Goal: Transaction & Acquisition: Purchase product/service

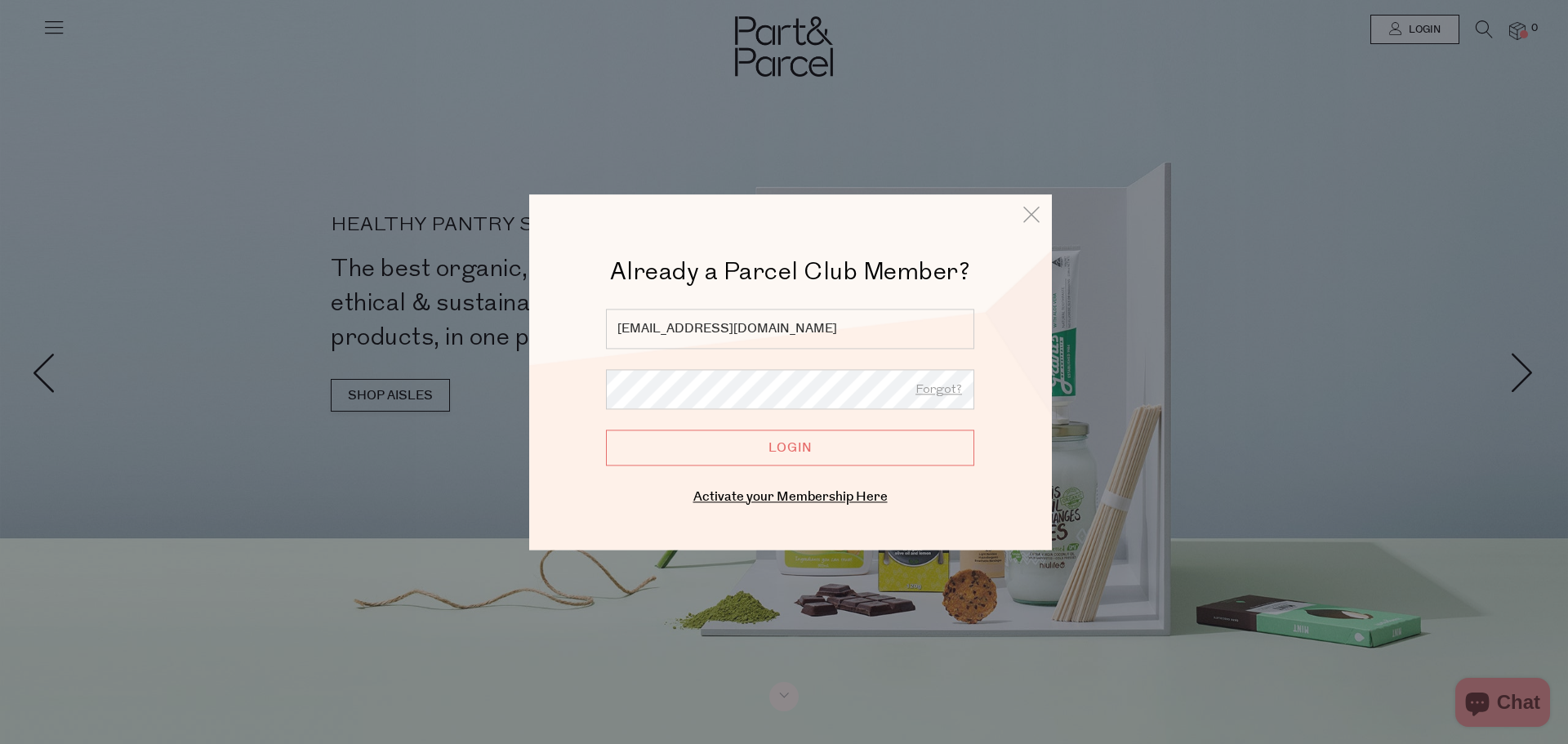
click at [827, 454] on input "Login" at bounding box center [790, 447] width 368 height 36
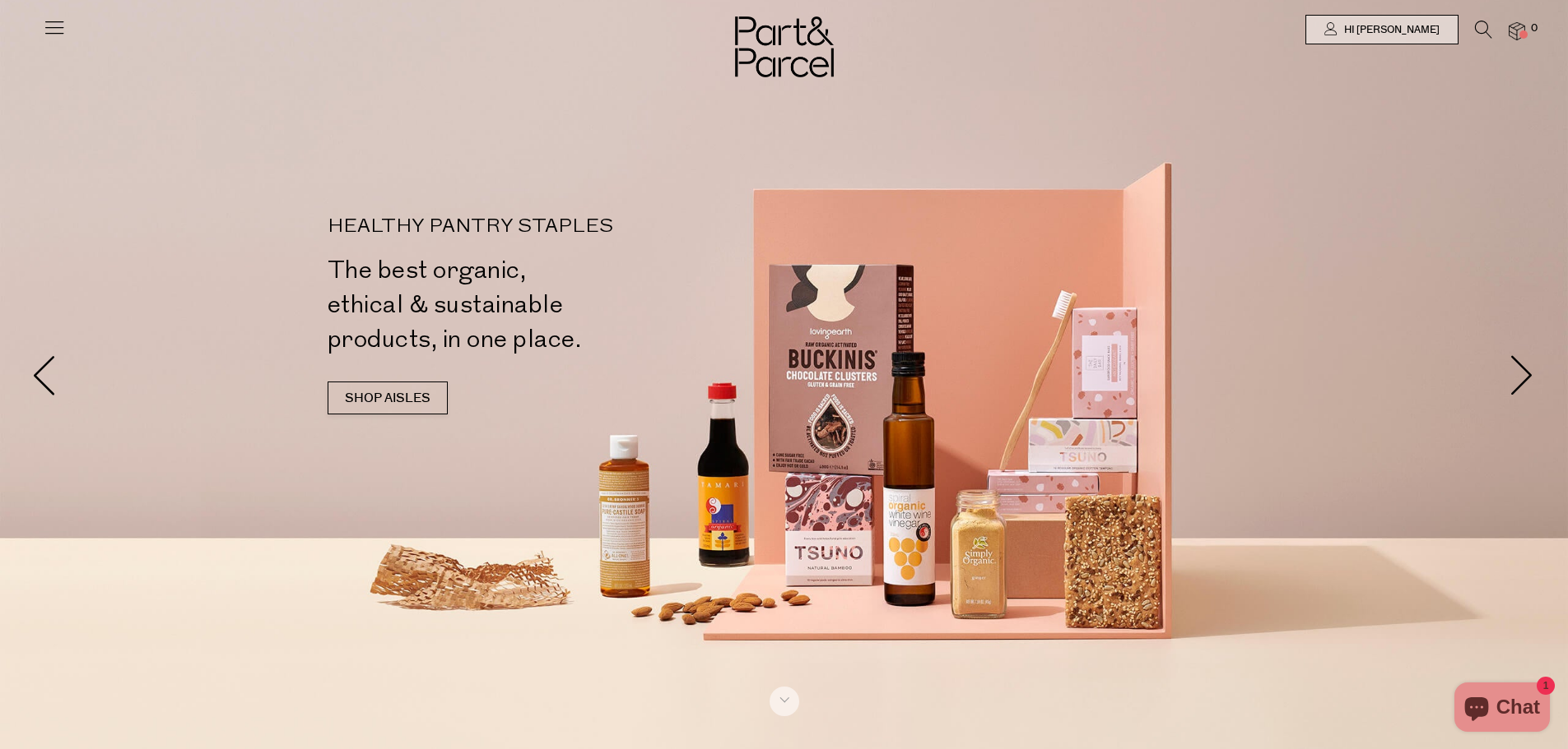
click at [1479, 26] on icon at bounding box center [1483, 29] width 17 height 18
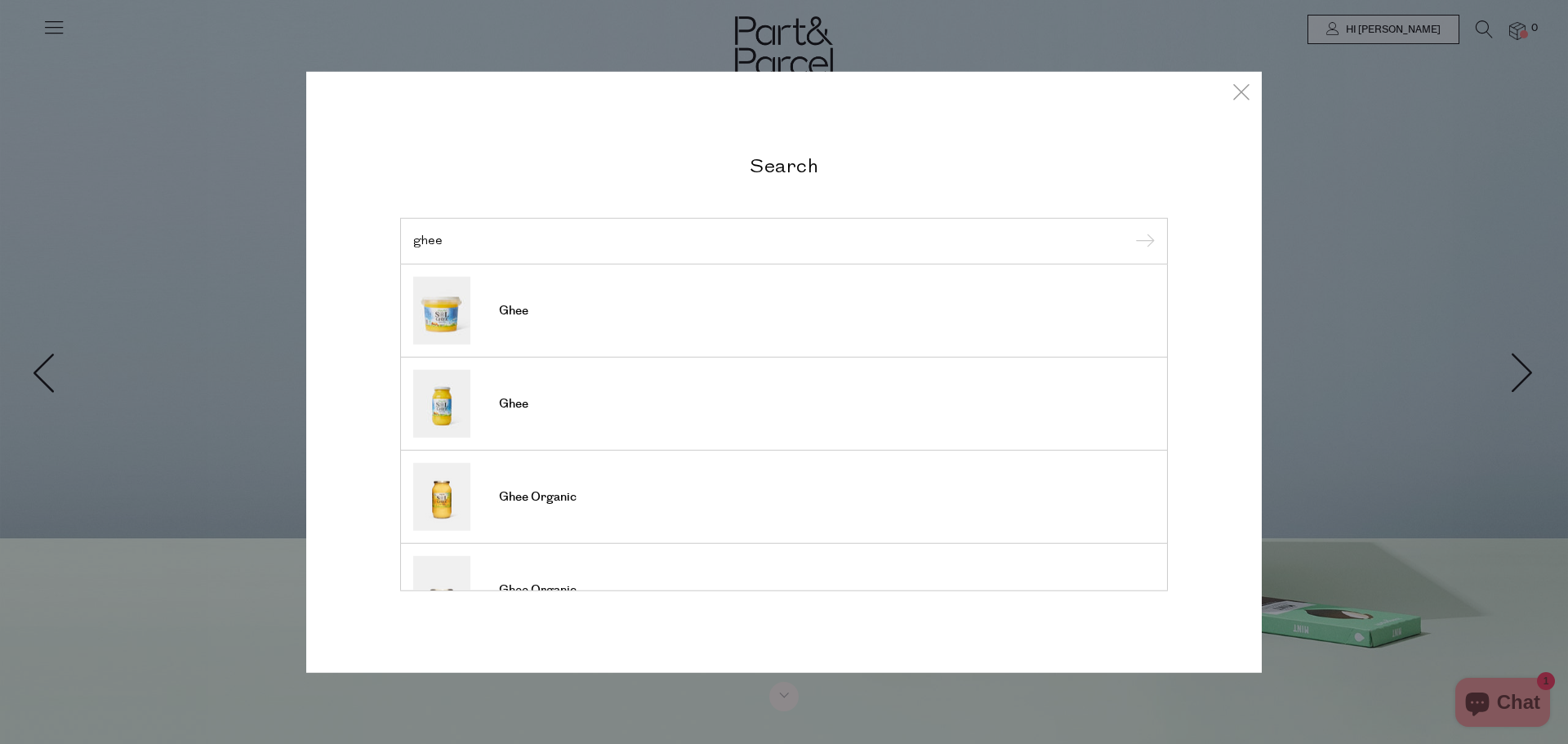
type input "ghee"
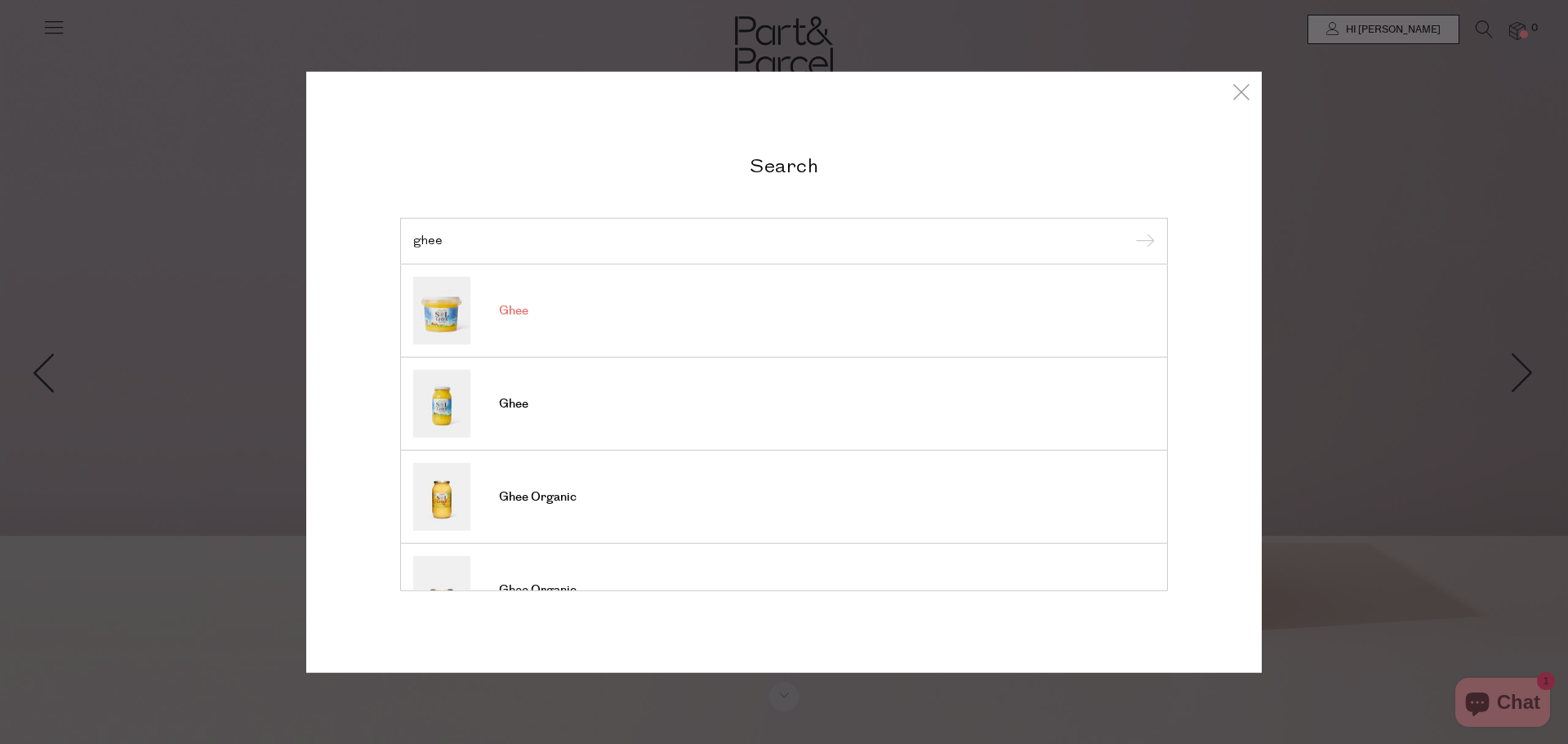
click at [540, 313] on link "Ghee" at bounding box center [784, 311] width 742 height 68
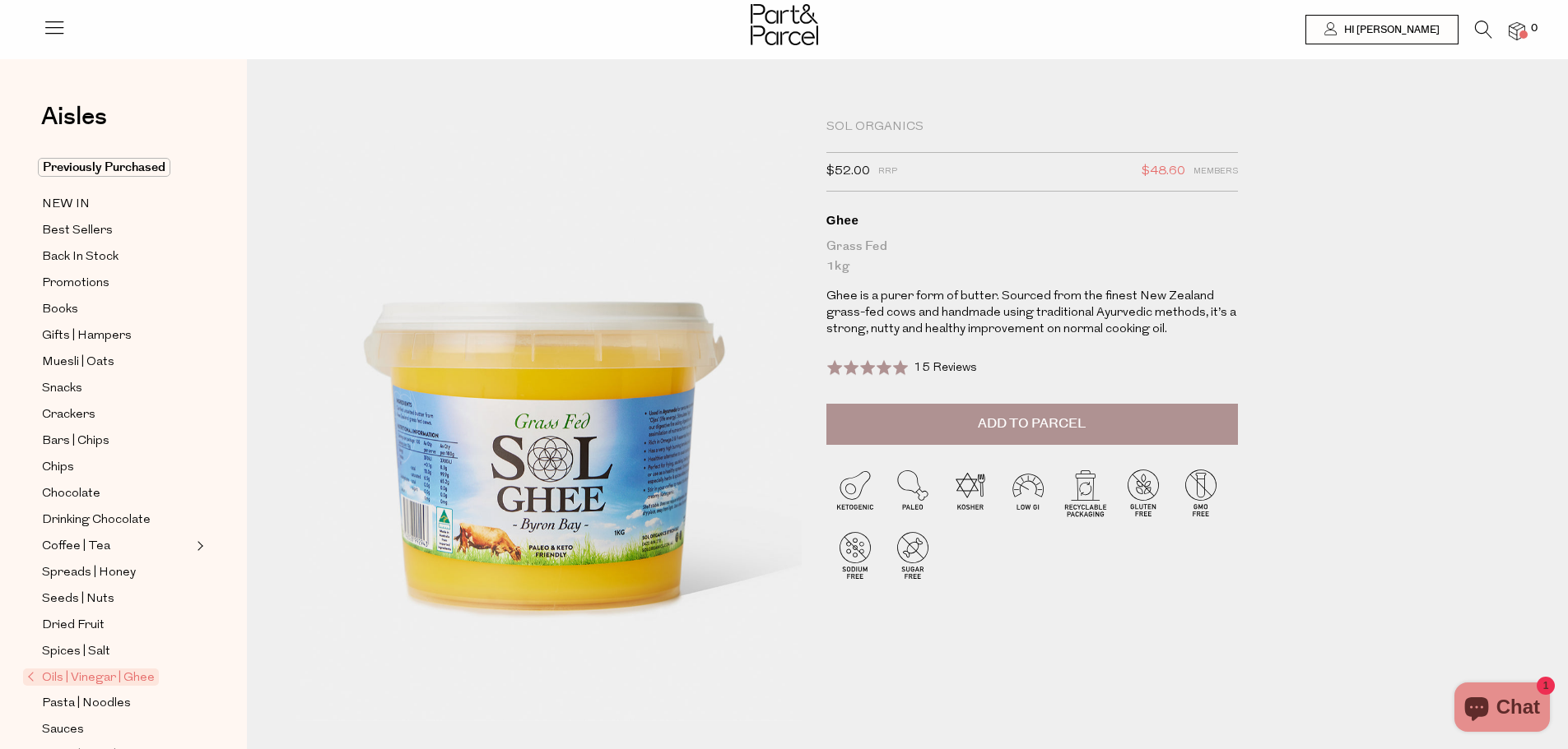
click at [1028, 428] on span "Add to Parcel" at bounding box center [1032, 424] width 108 height 19
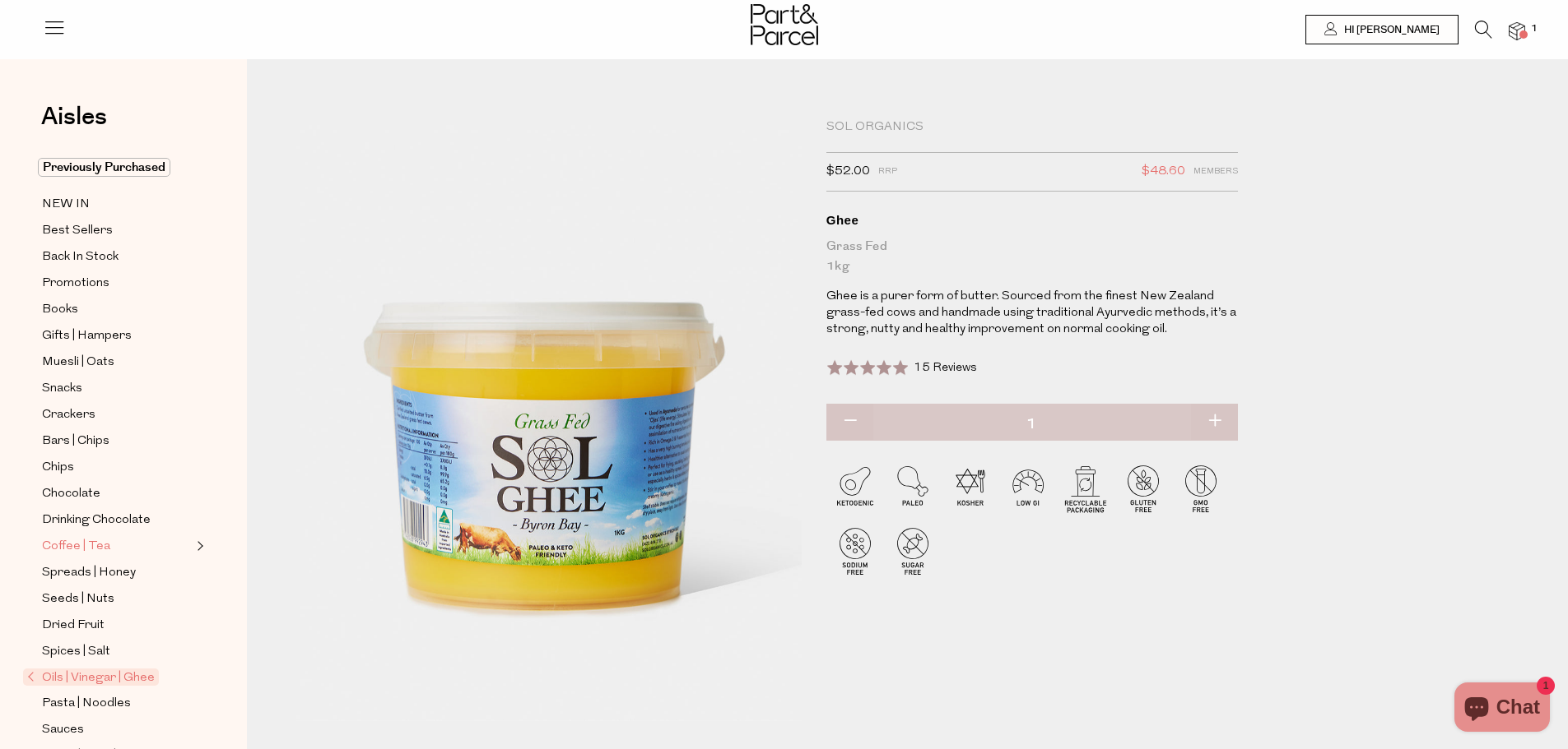
click at [88, 537] on span "Coffee | Tea" at bounding box center [76, 547] width 69 height 20
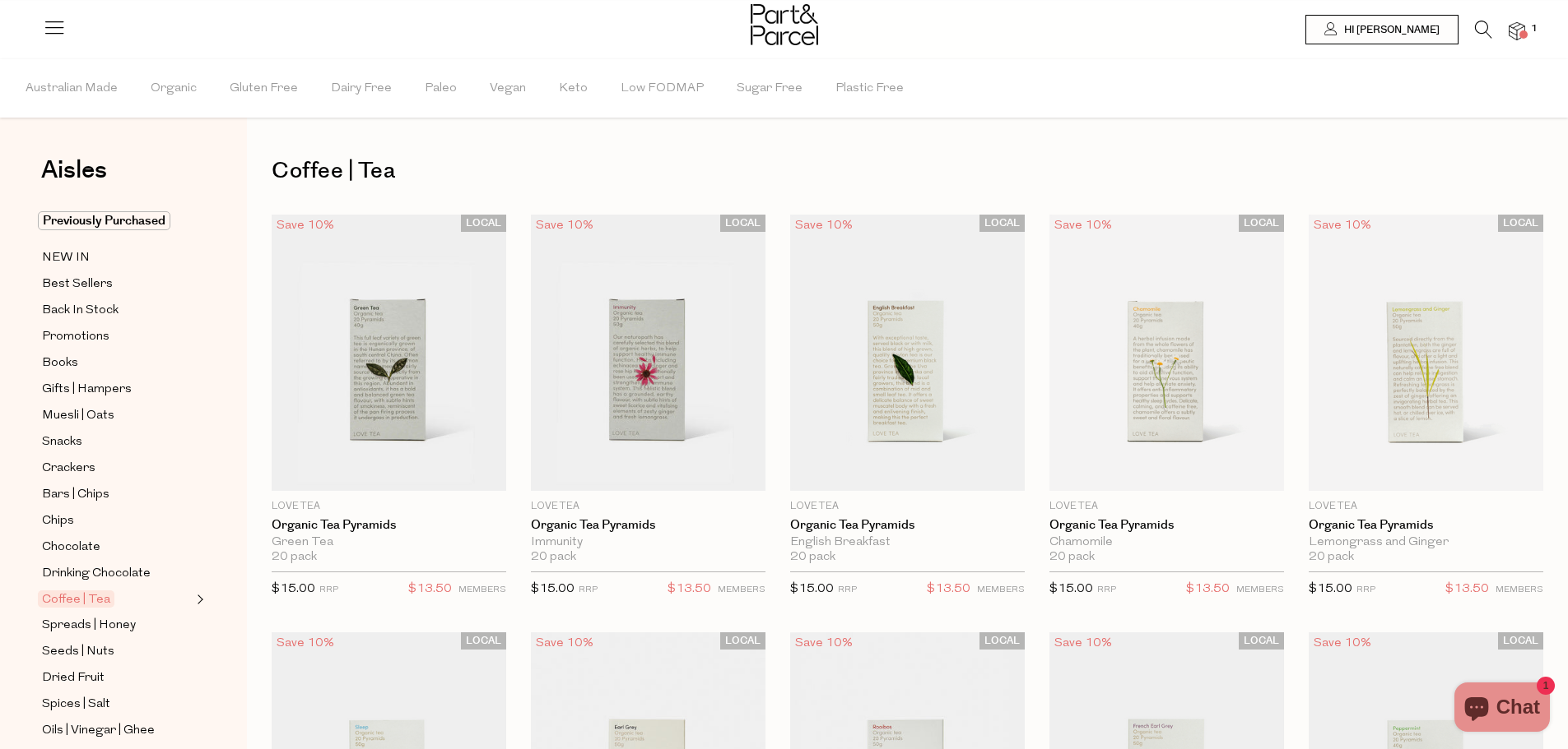
click at [194, 589] on span "Expand/Collapse Coffee | Tea" at bounding box center [197, 595] width 11 height 11
click at [90, 616] on span "Loose Leaf" at bounding box center [94, 625] width 66 height 20
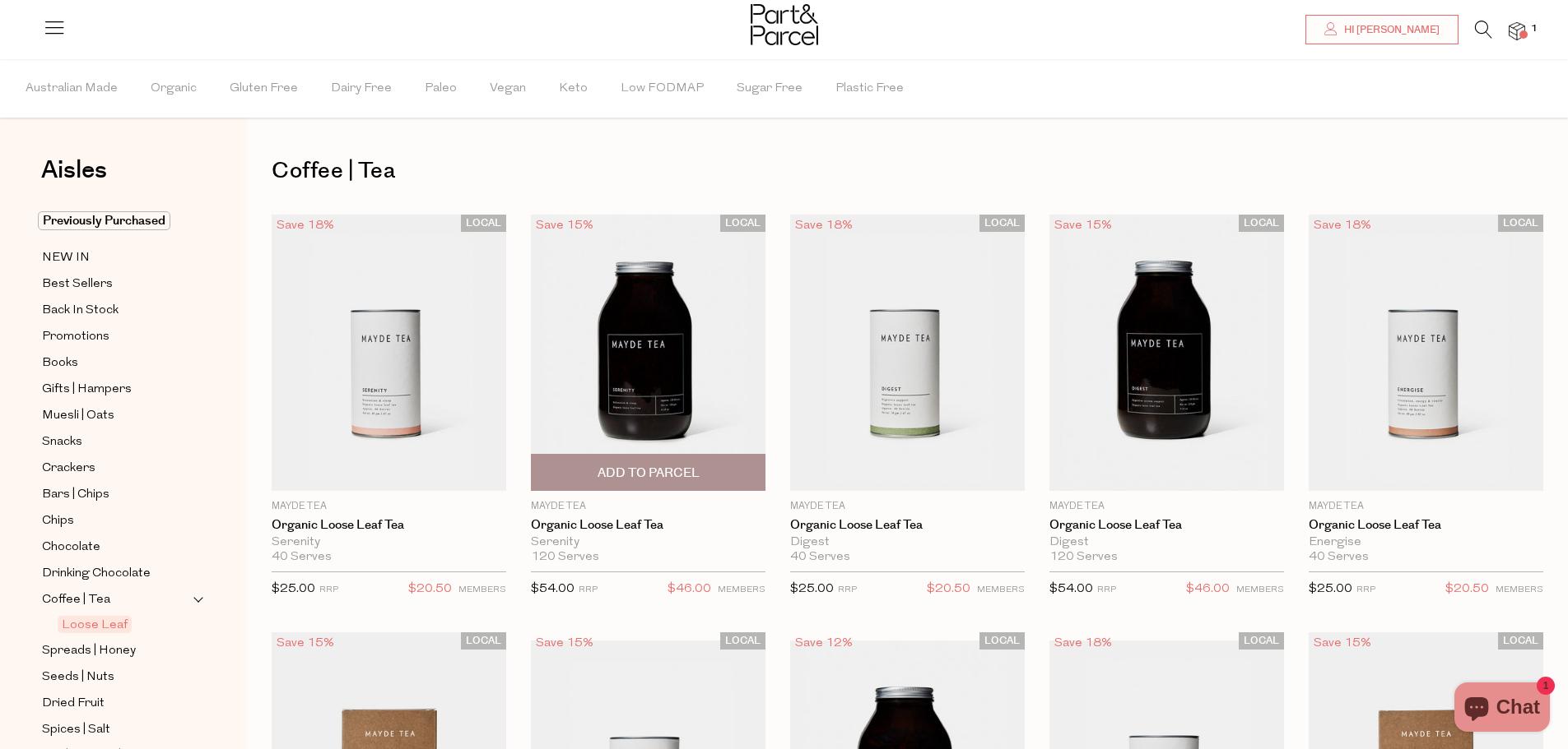
scroll to position [82, 0]
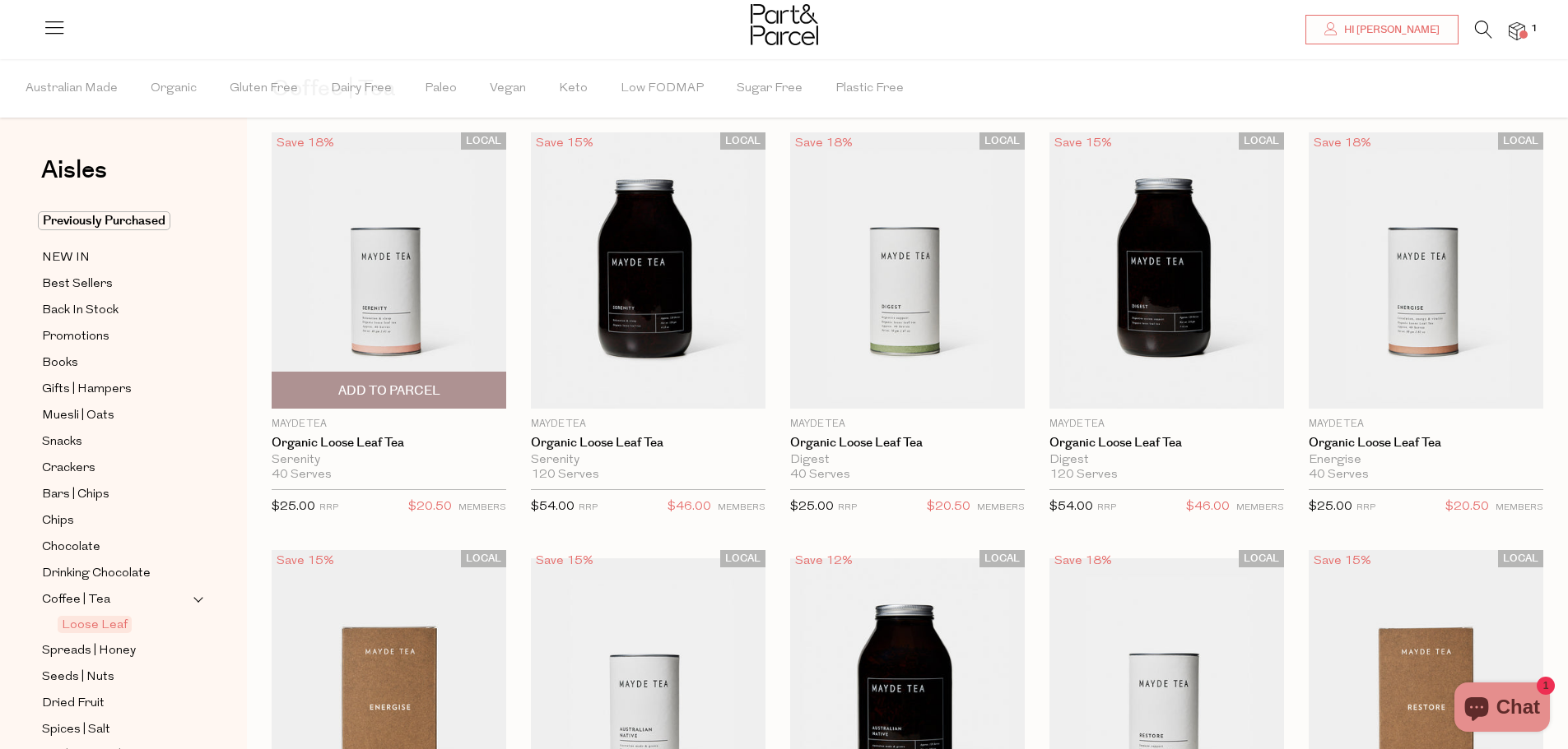
click at [415, 397] on span "Add To Parcel" at bounding box center [389, 391] width 102 height 17
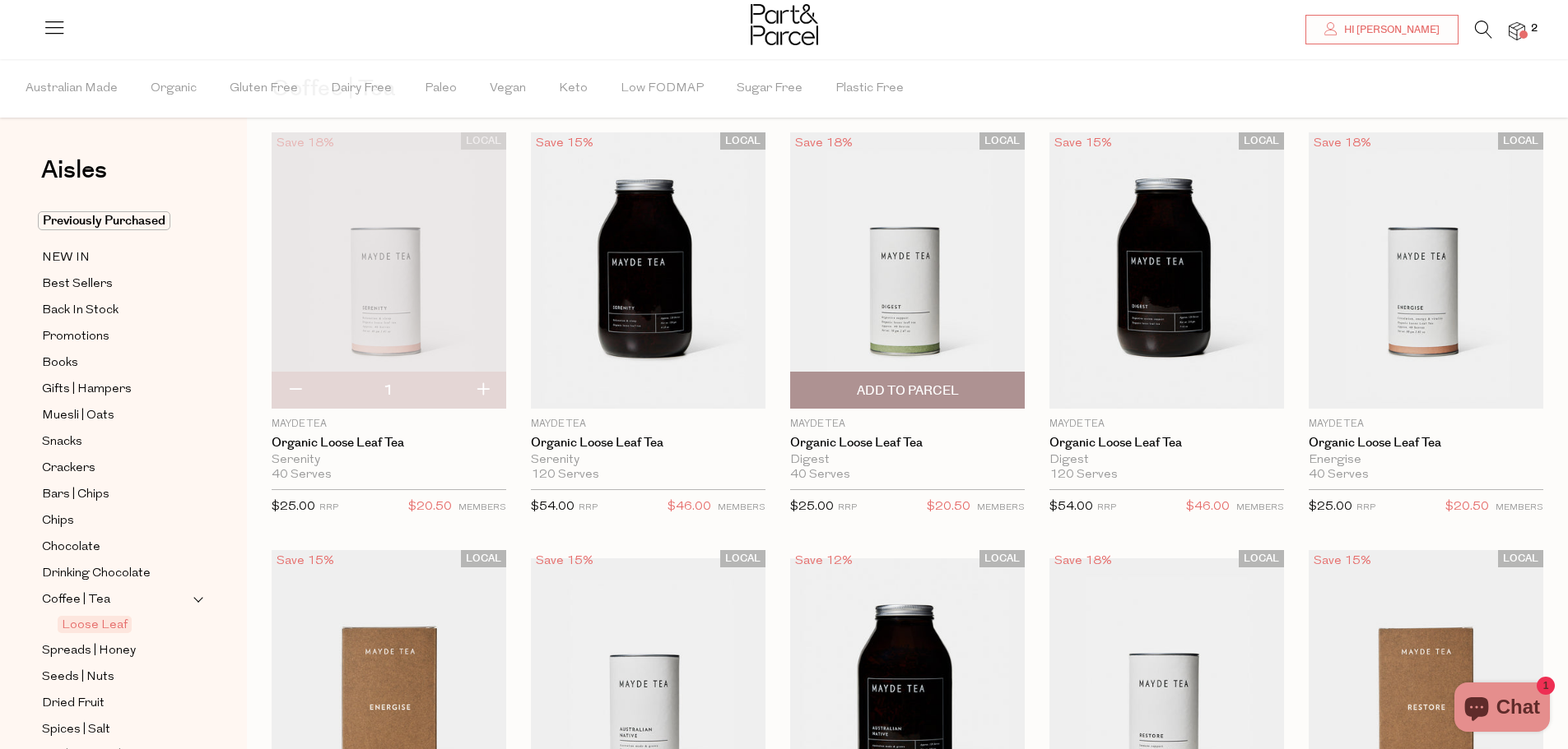
click at [934, 393] on span "Add To Parcel" at bounding box center [907, 391] width 102 height 17
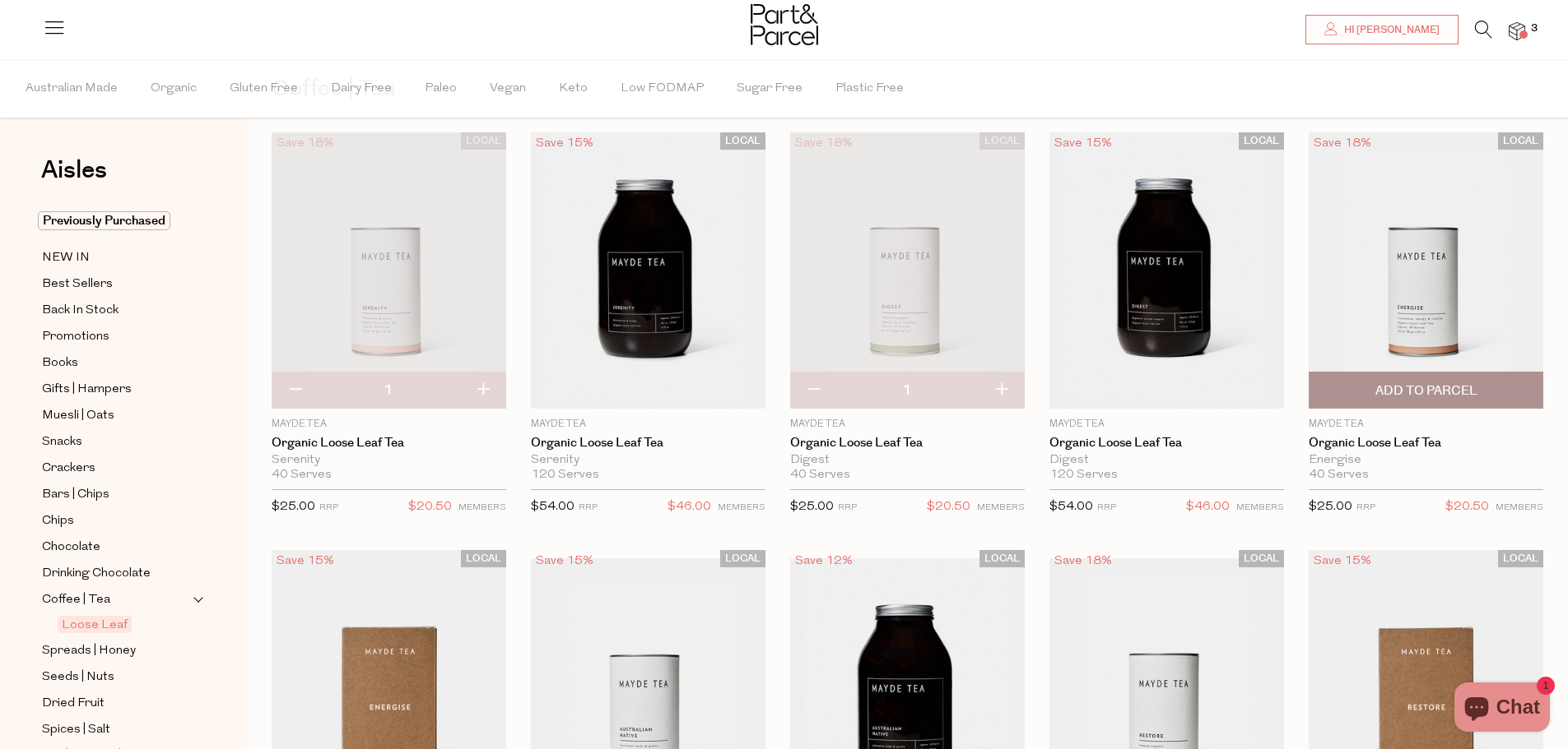
click at [1347, 390] on span "Add To Parcel" at bounding box center [1426, 390] width 225 height 35
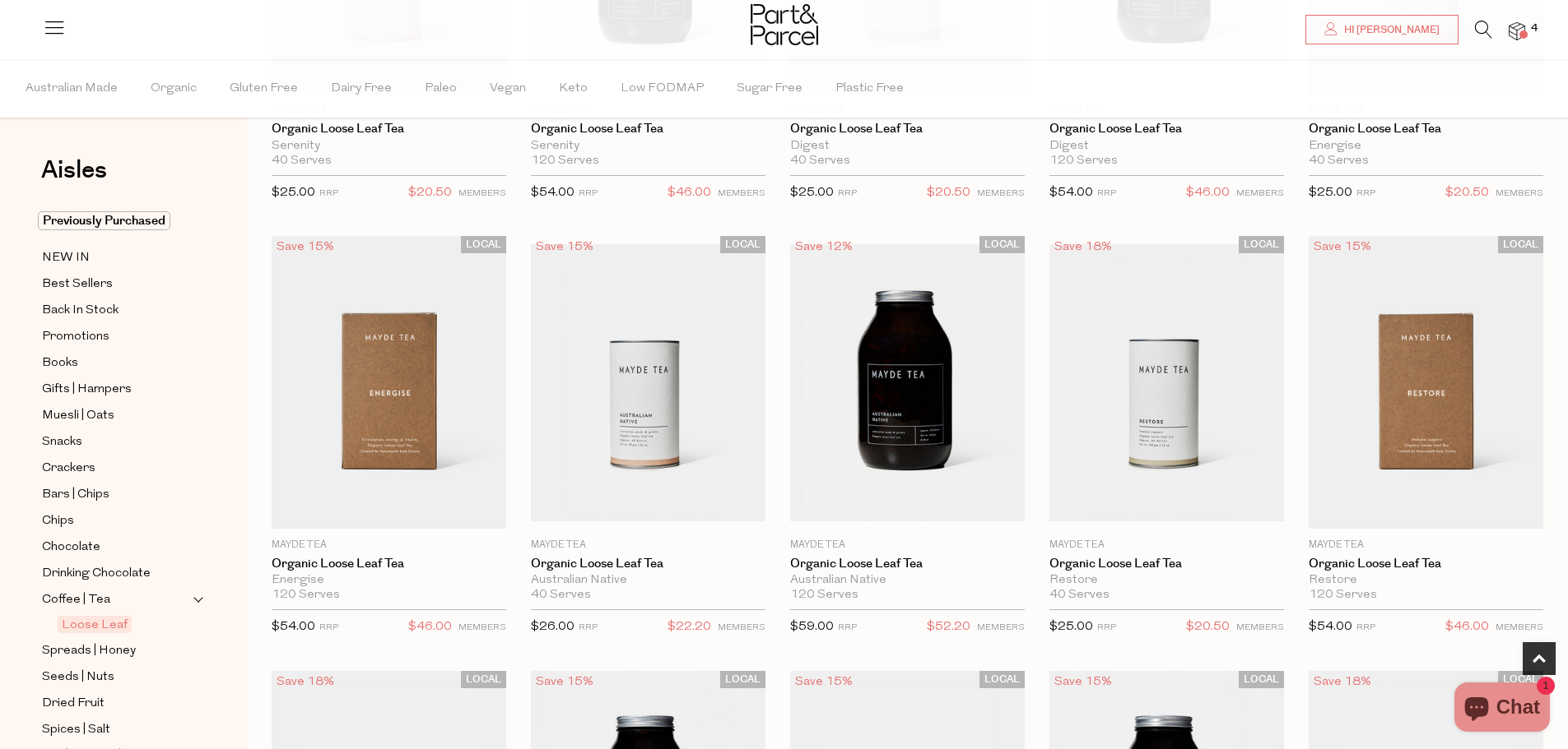
scroll to position [411, 0]
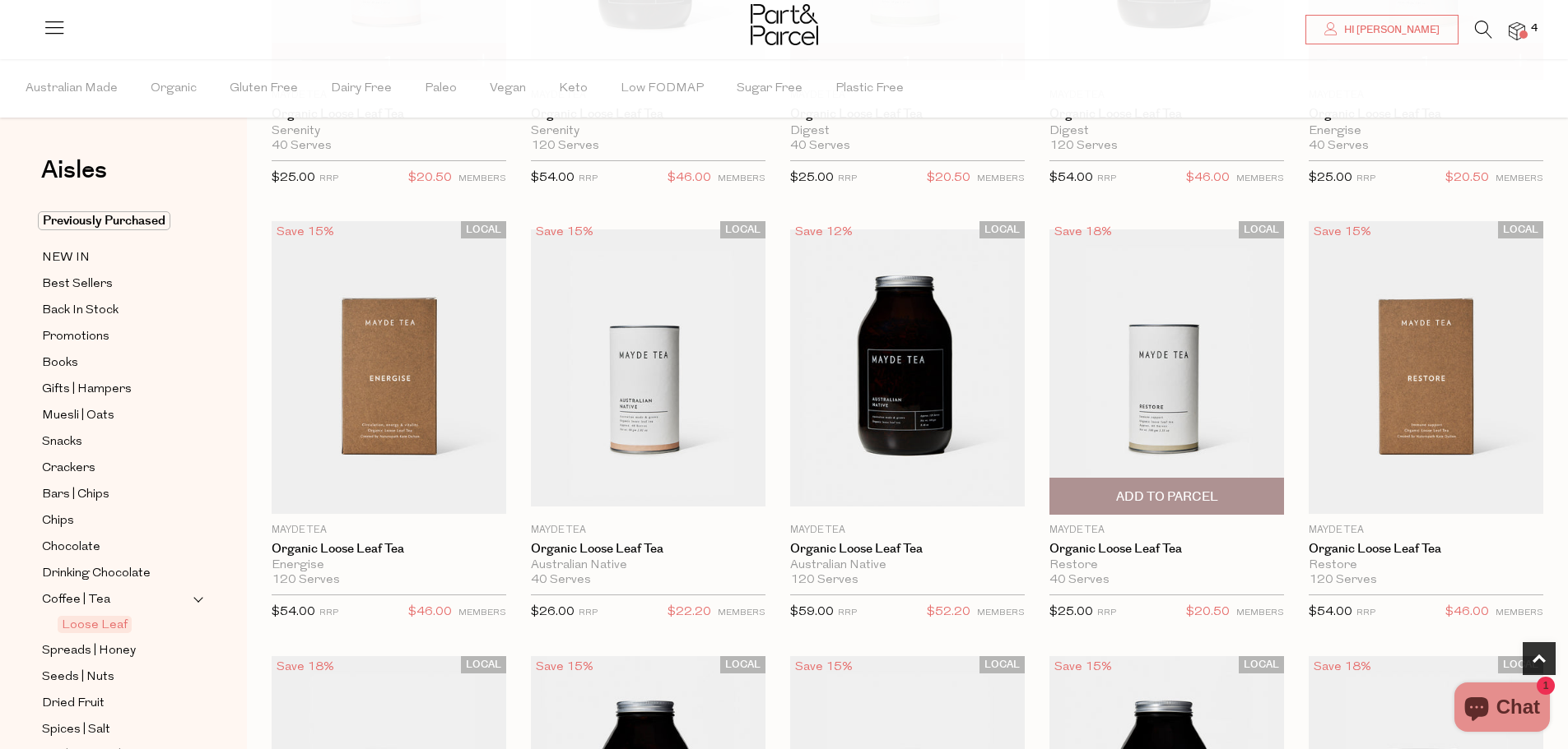
click at [1133, 499] on span "Add To Parcel" at bounding box center [1166, 498] width 102 height 17
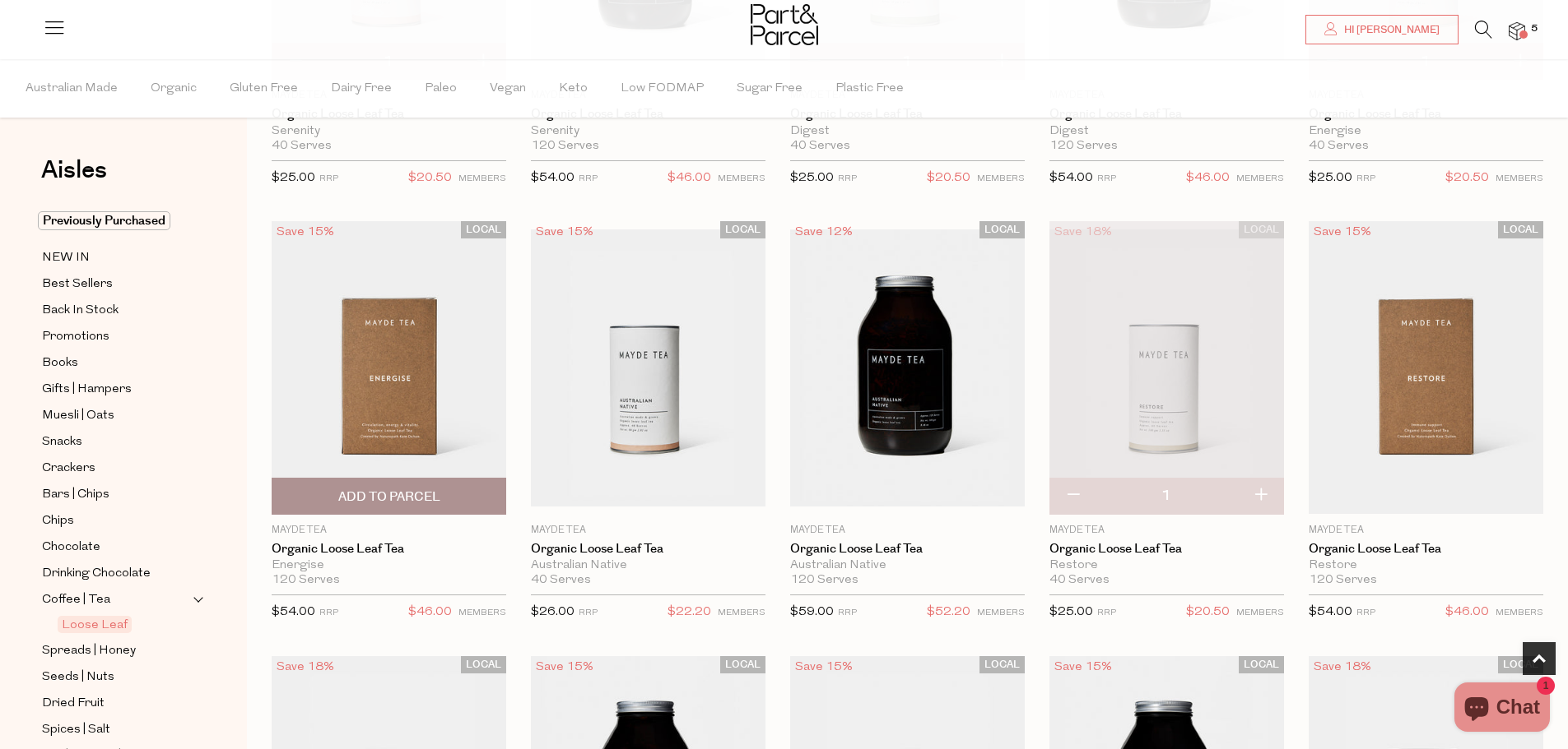
click at [380, 491] on span "Add To Parcel" at bounding box center [389, 498] width 102 height 17
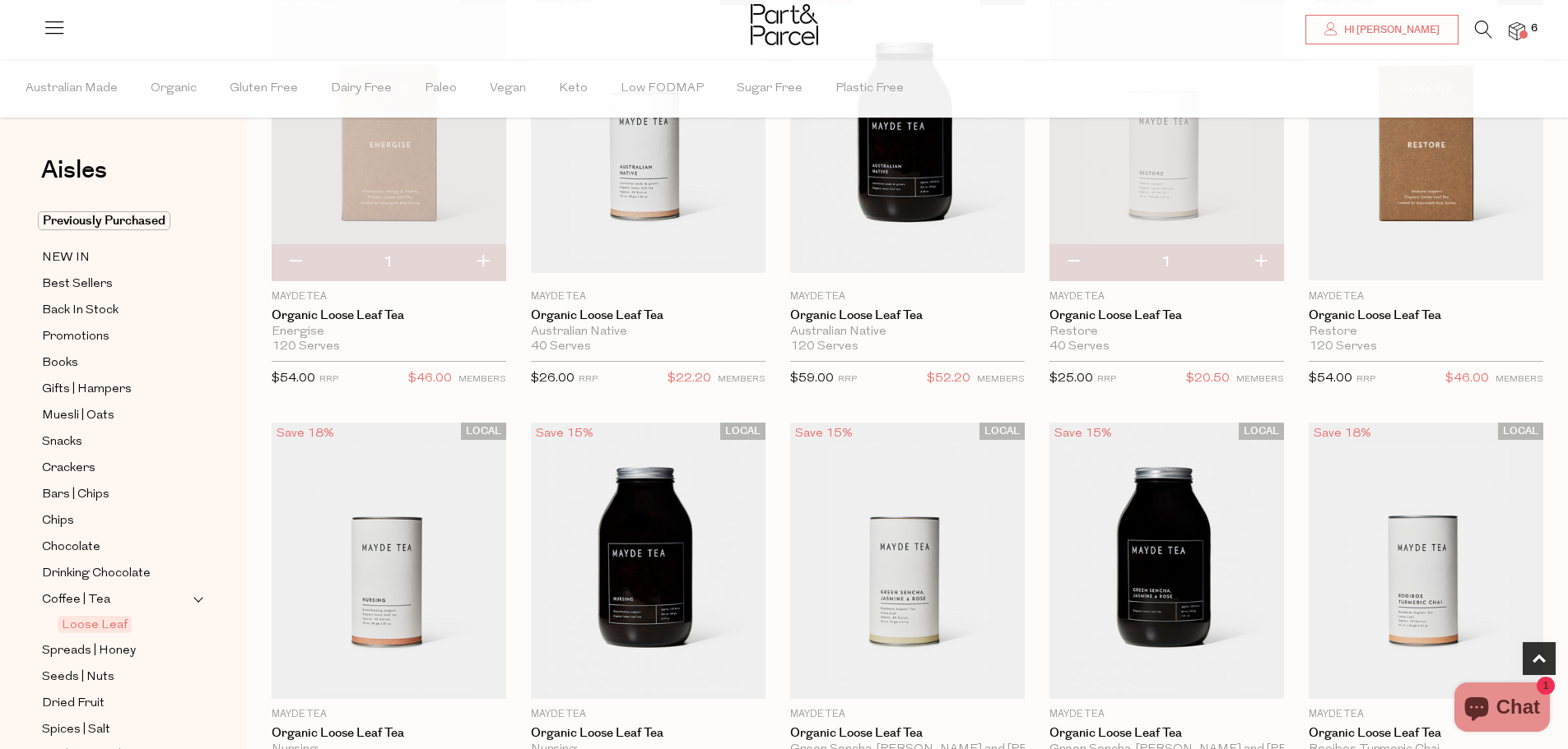
scroll to position [493, 0]
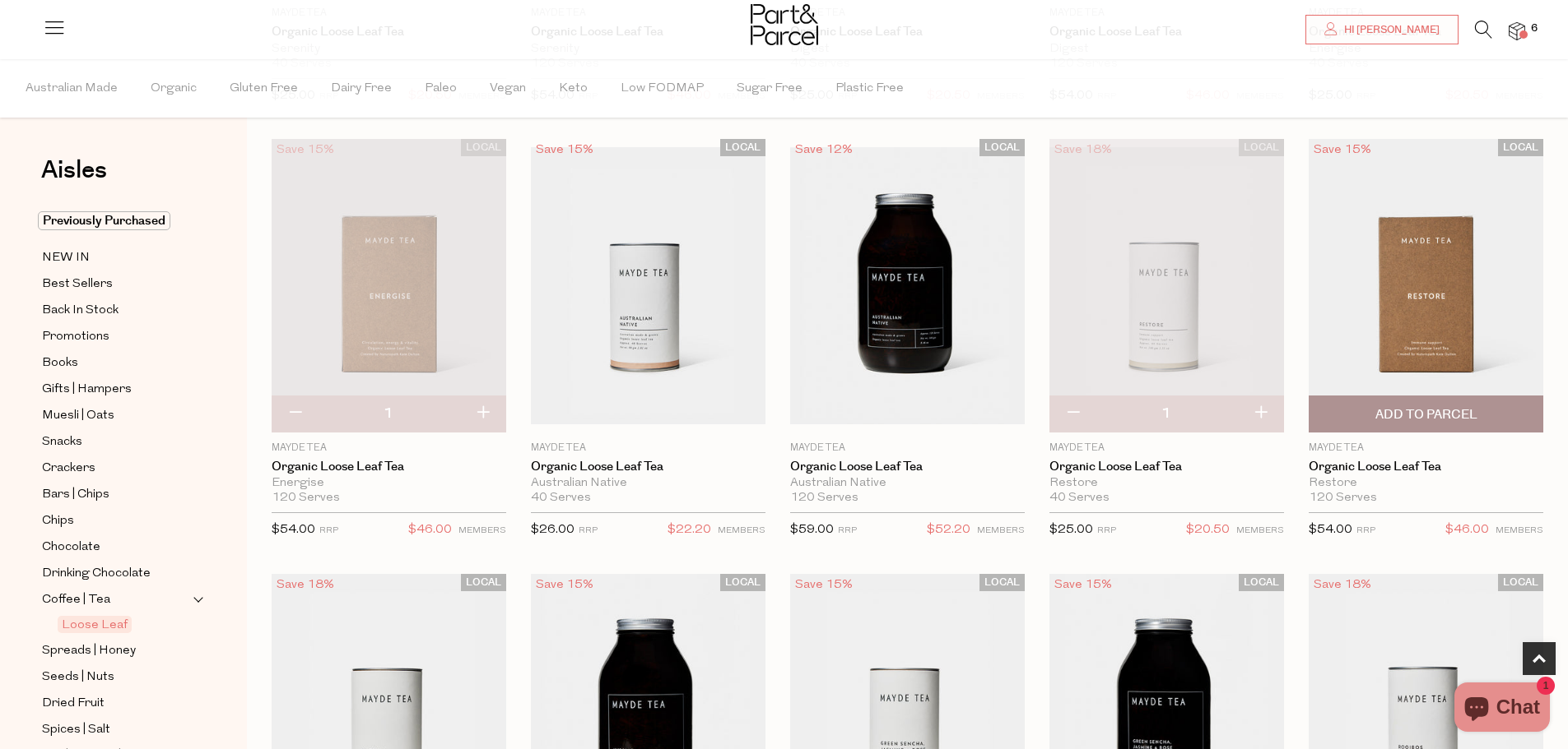
click at [1395, 411] on span "Add To Parcel" at bounding box center [1426, 415] width 102 height 17
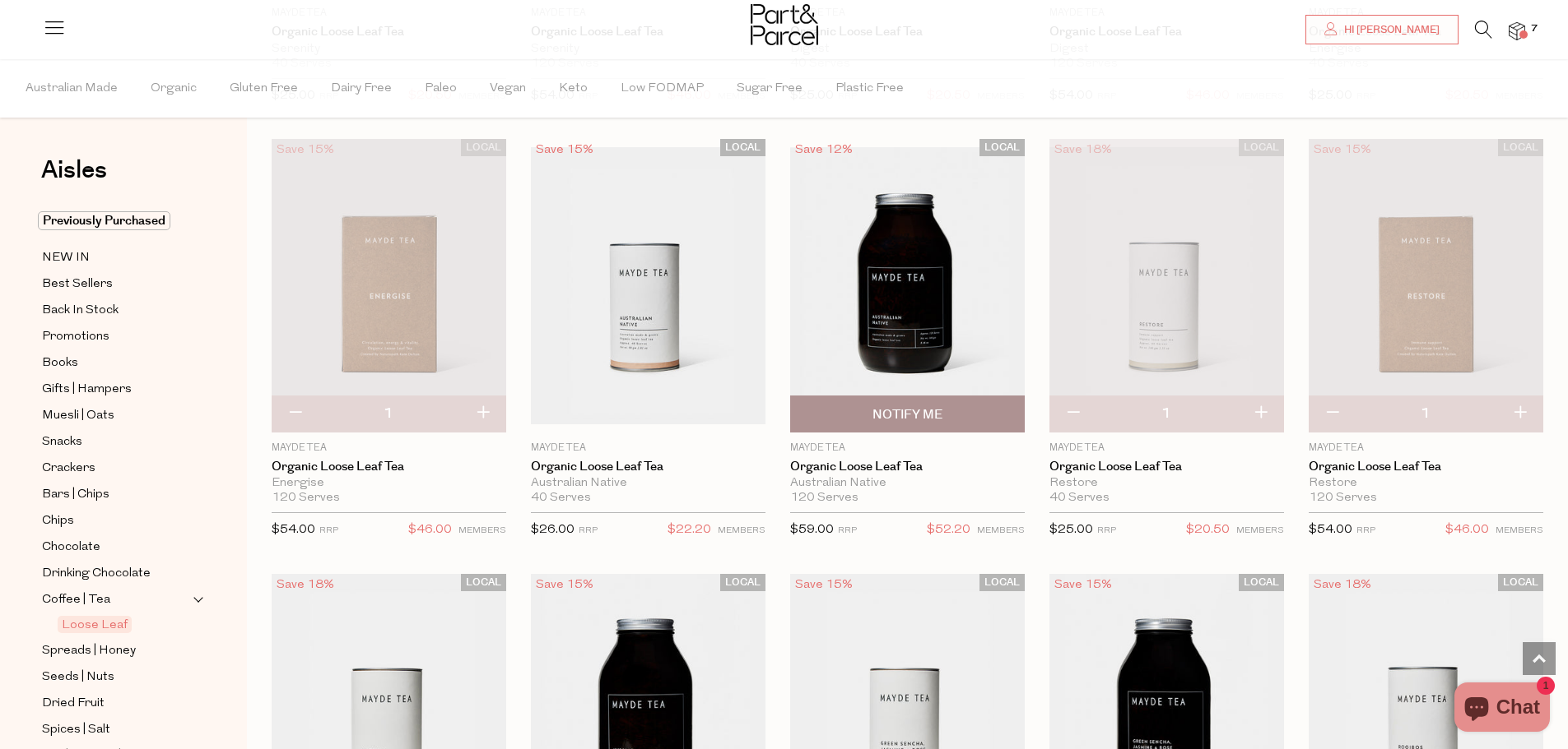
scroll to position [0, 0]
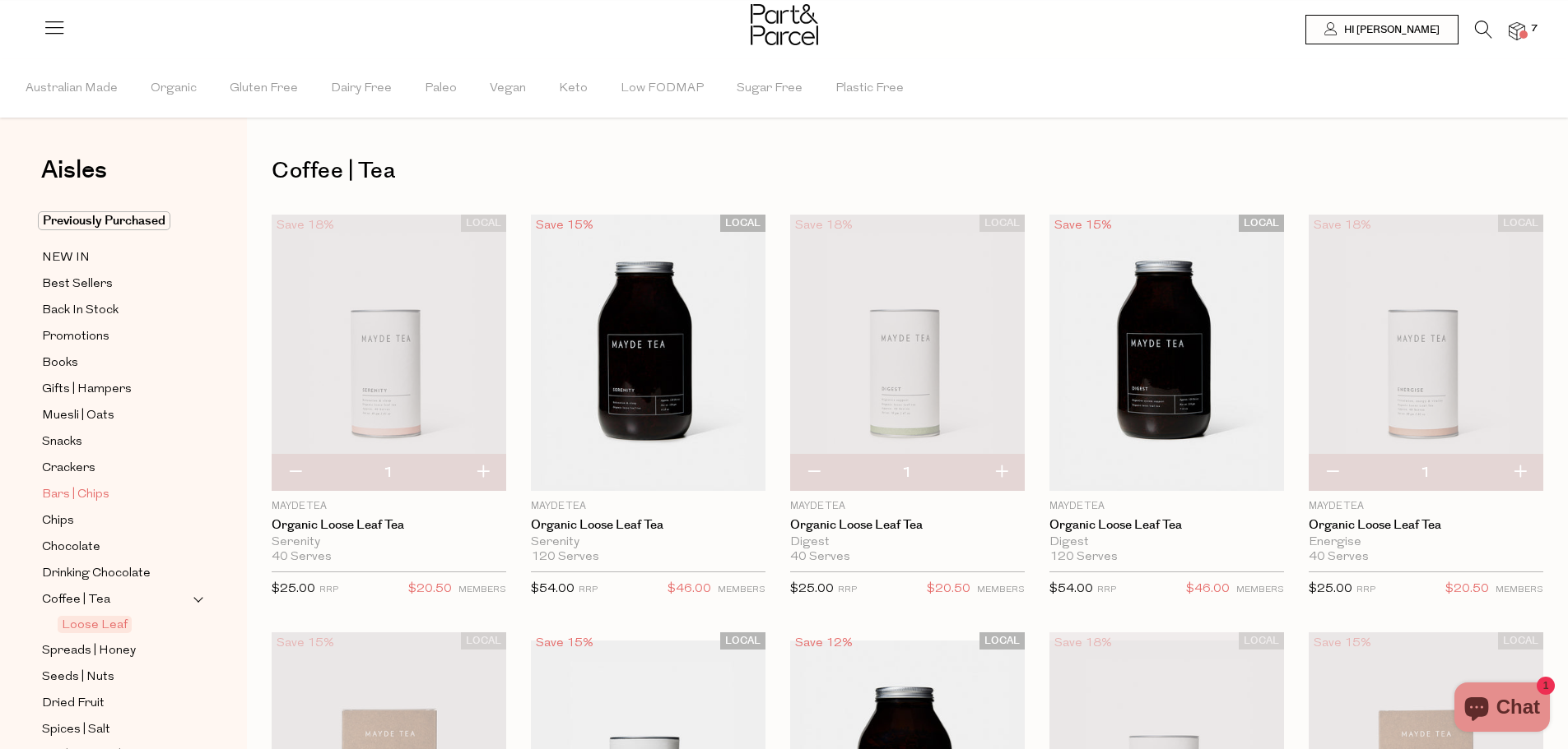
click at [64, 486] on span "Bars | Chips" at bounding box center [76, 495] width 68 height 20
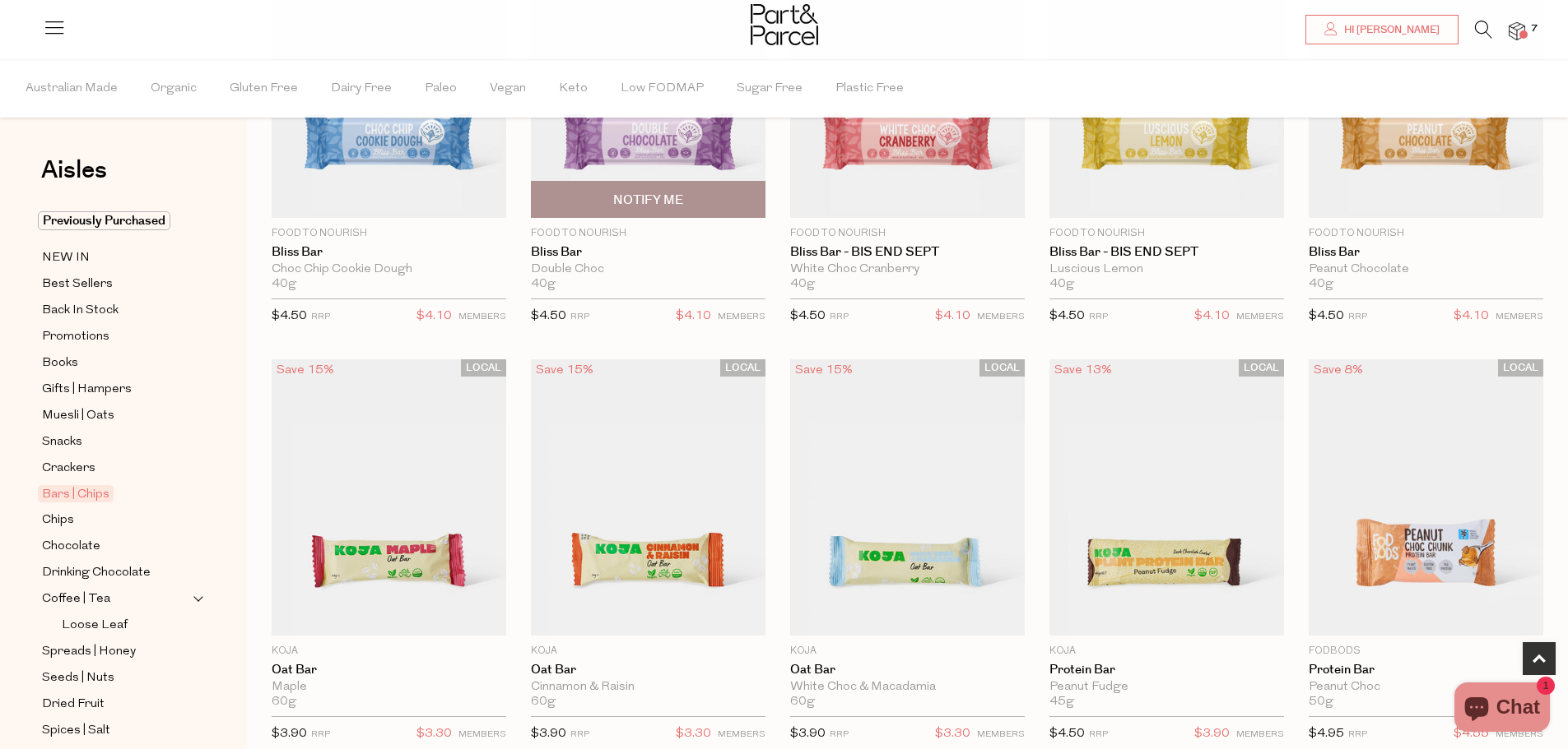
scroll to position [493, 0]
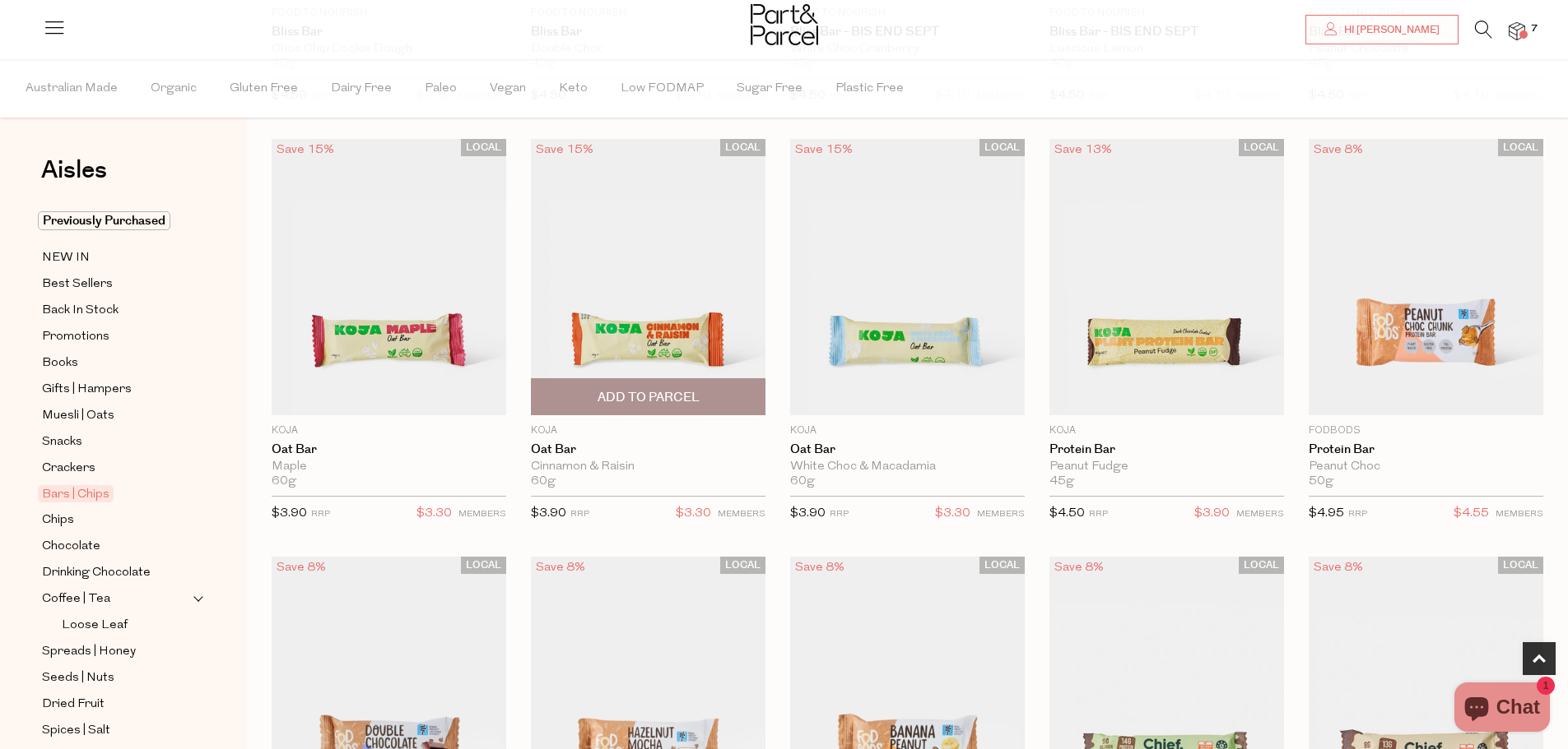
click at [629, 390] on span "Add To Parcel" at bounding box center [648, 398] width 102 height 17
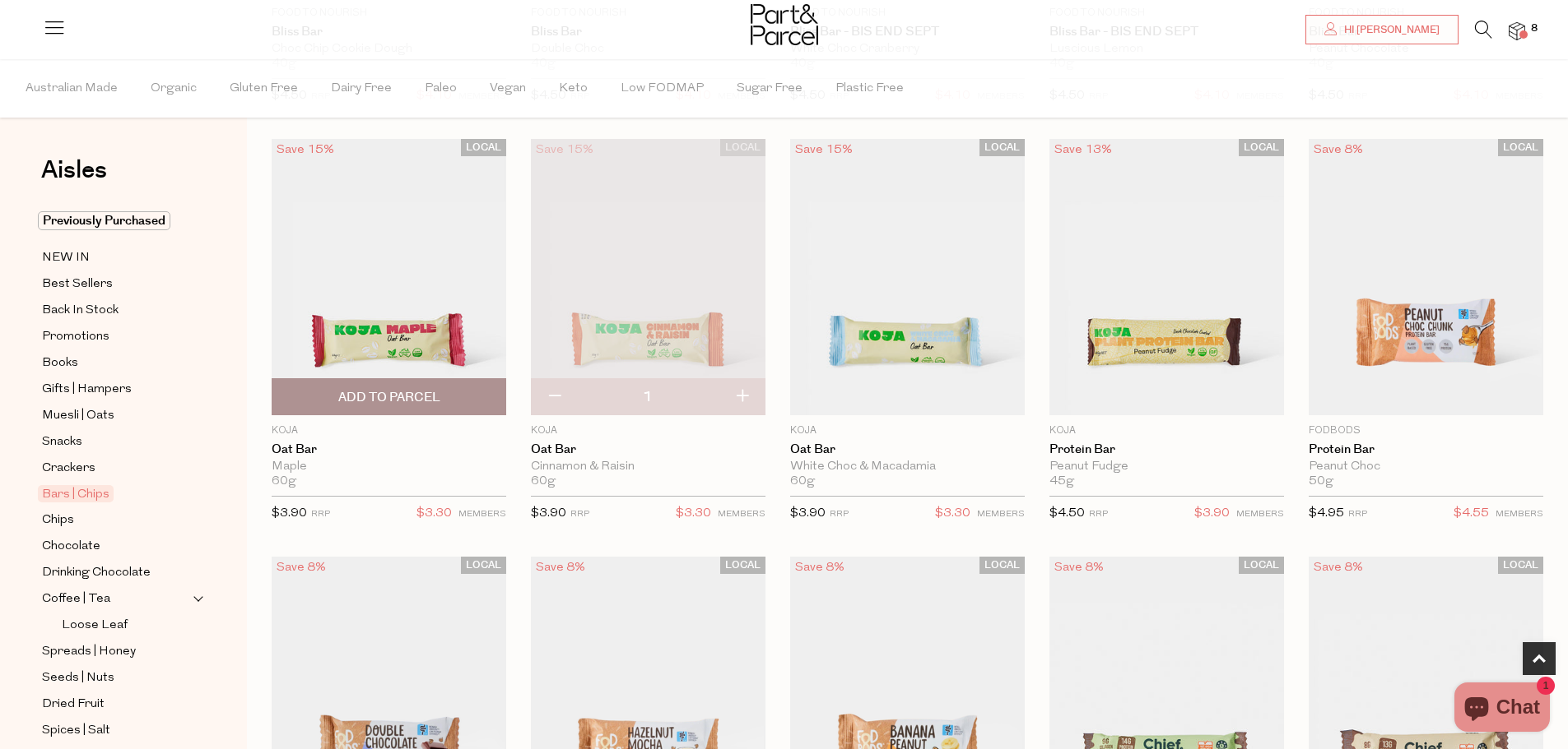
click at [424, 397] on span "Add To Parcel" at bounding box center [389, 398] width 102 height 17
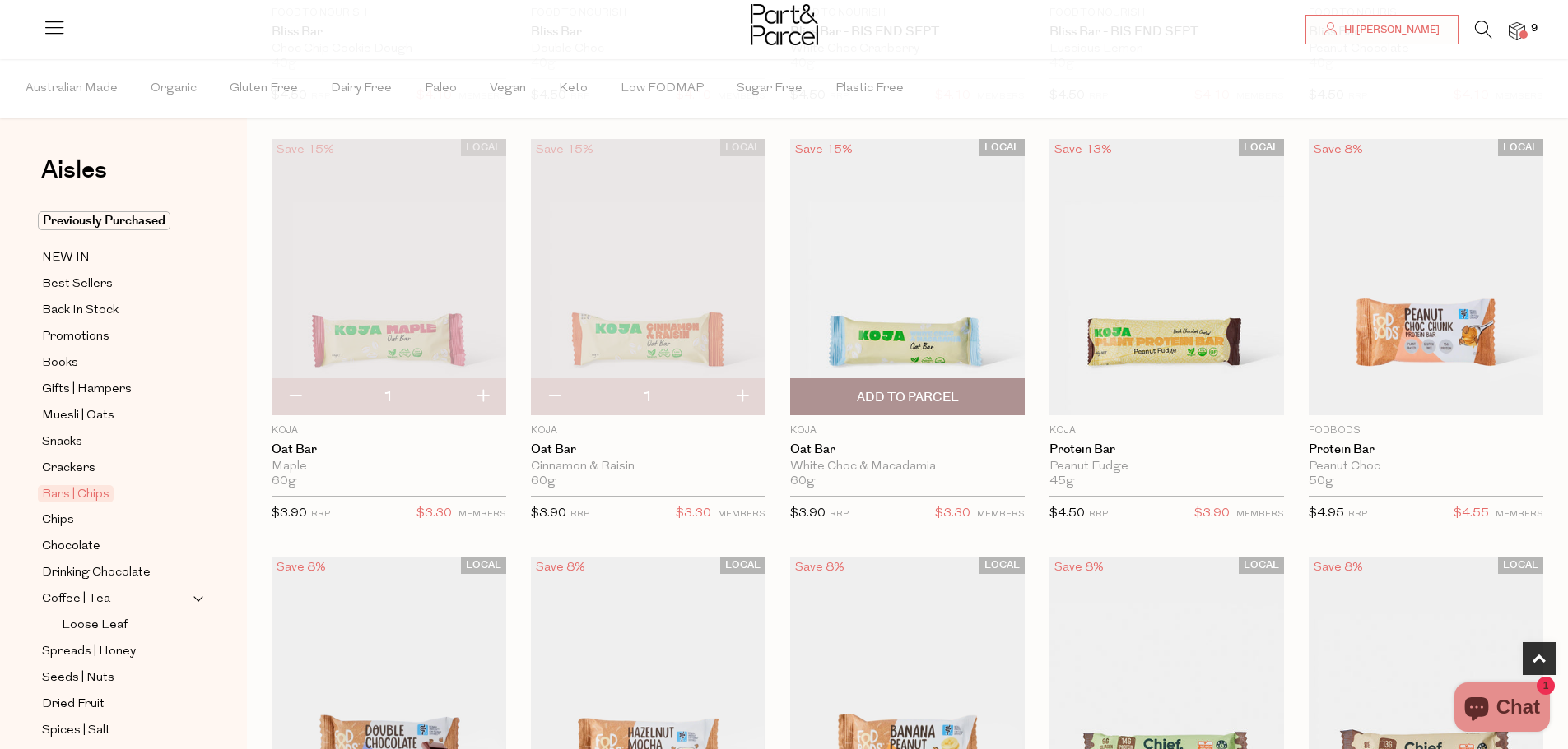
click at [914, 394] on span "Add To Parcel" at bounding box center [907, 398] width 102 height 17
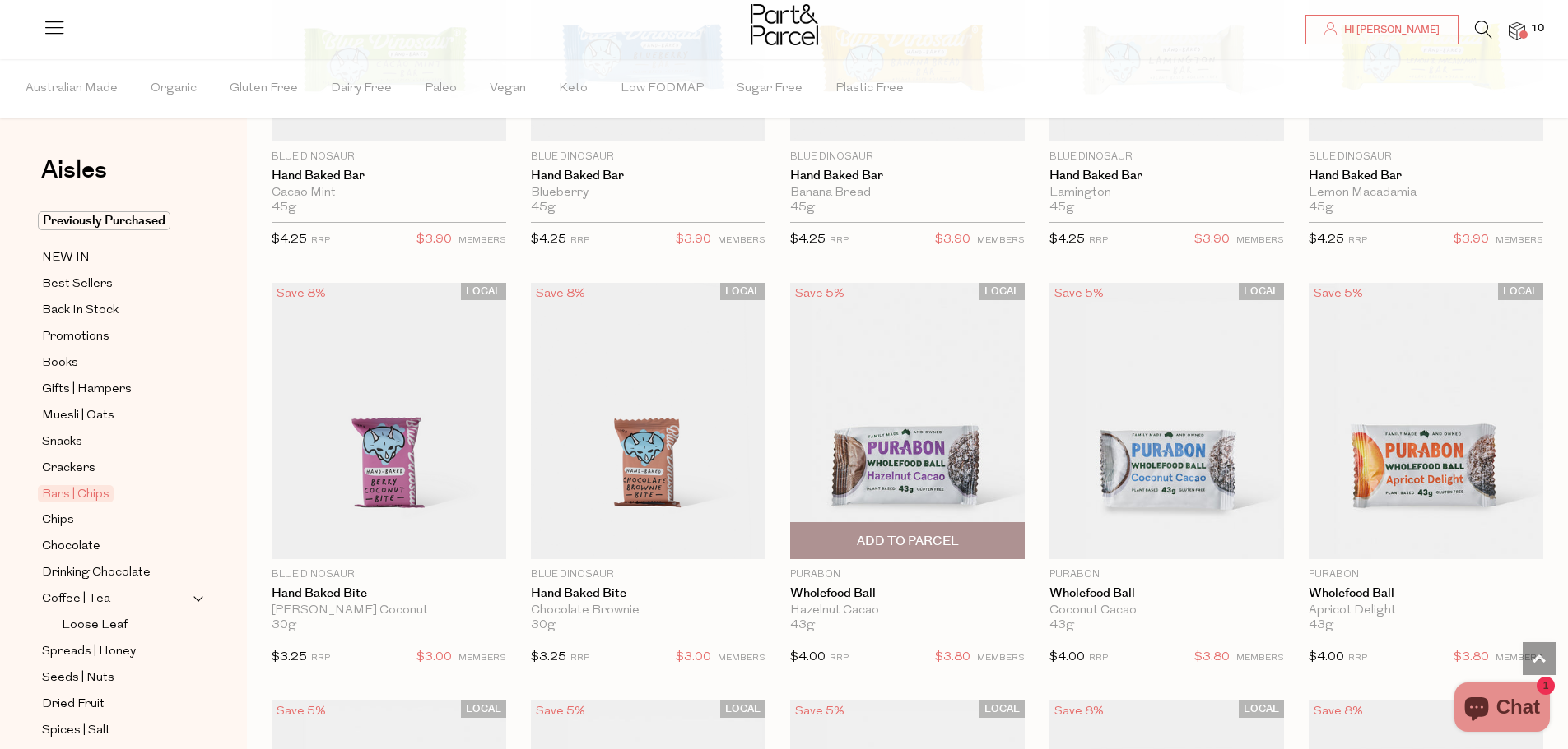
scroll to position [2962, 0]
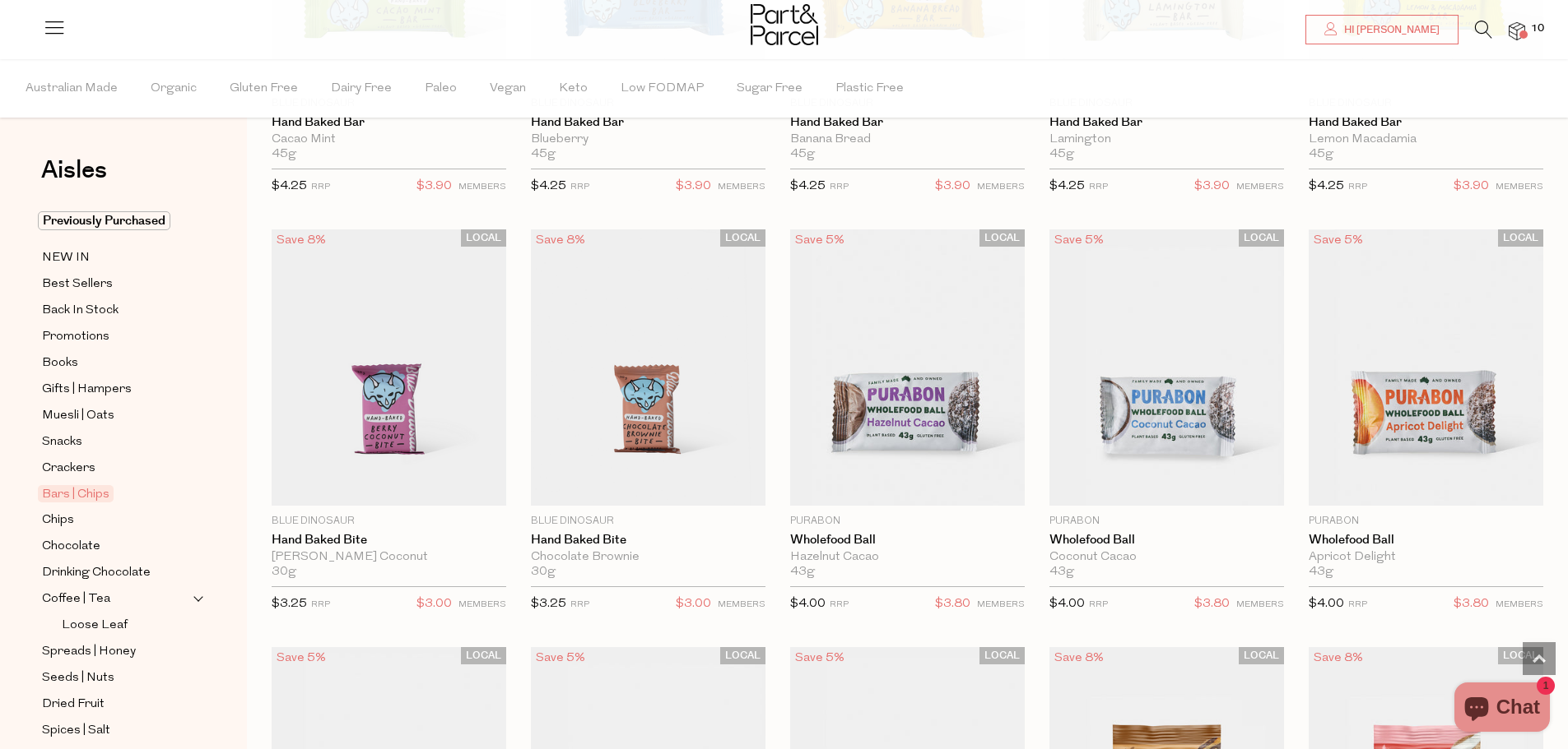
click at [1488, 28] on icon at bounding box center [1483, 29] width 17 height 18
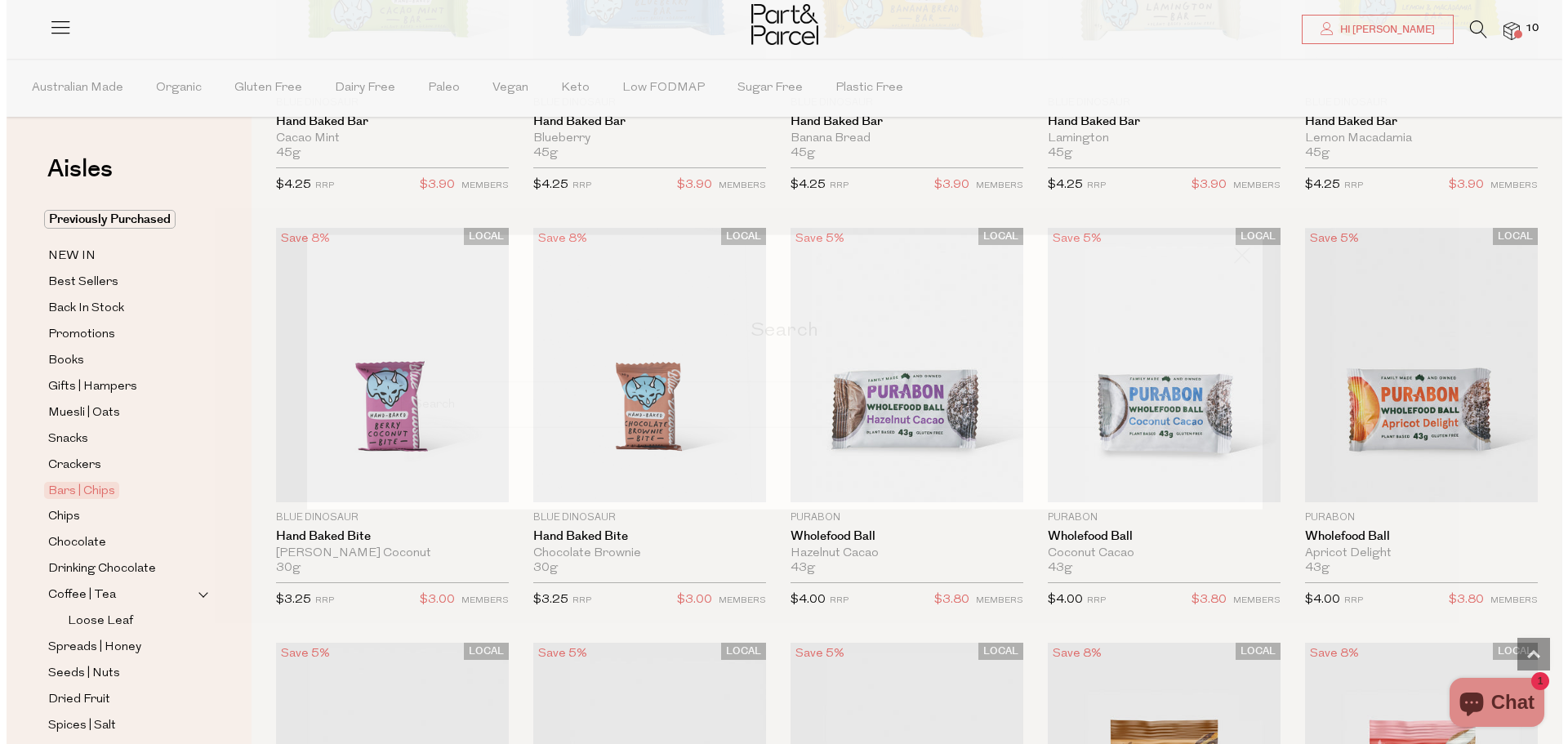
scroll to position [2960, 0]
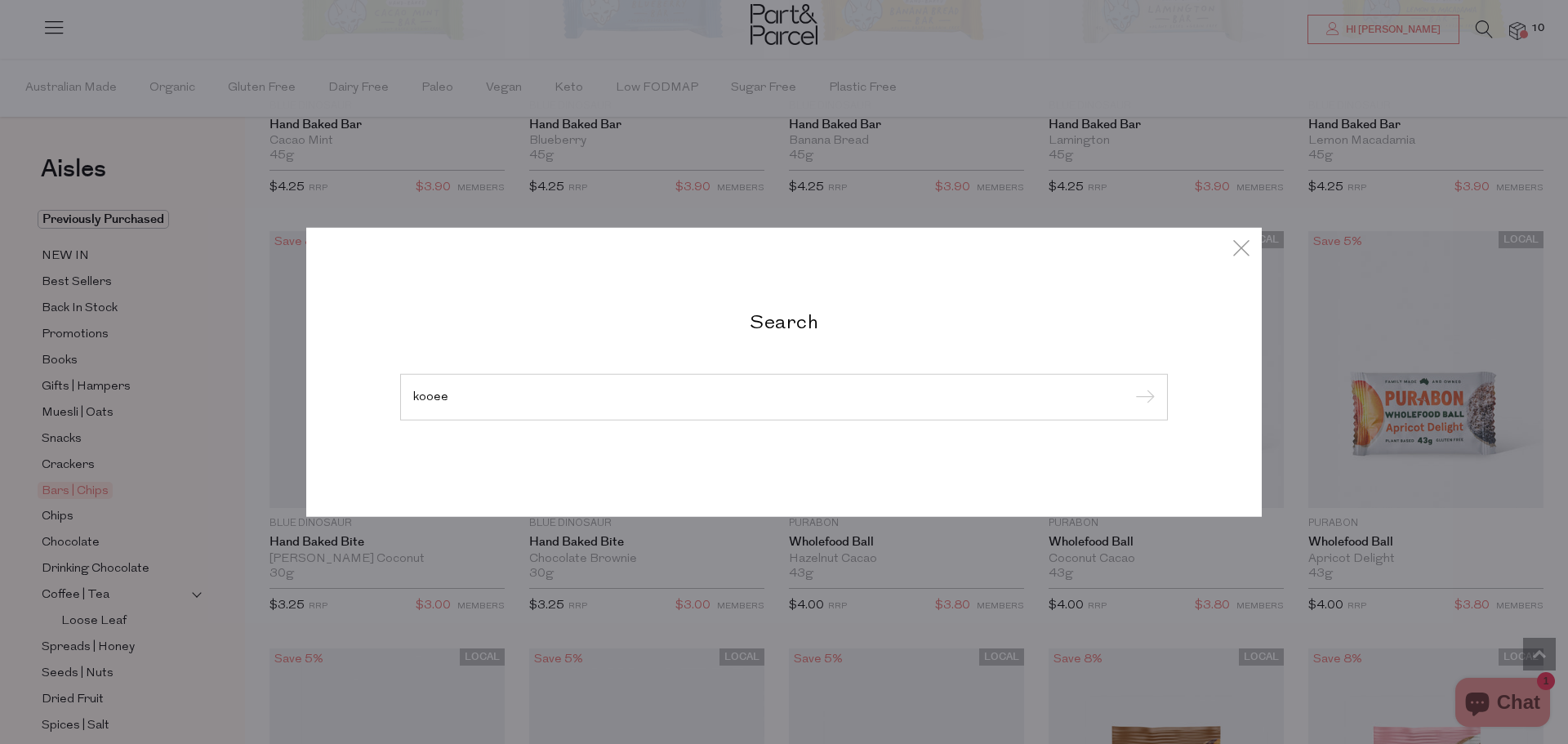
type input "kooee"
click at [1130, 386] on input "submit" at bounding box center [1142, 398] width 25 height 25
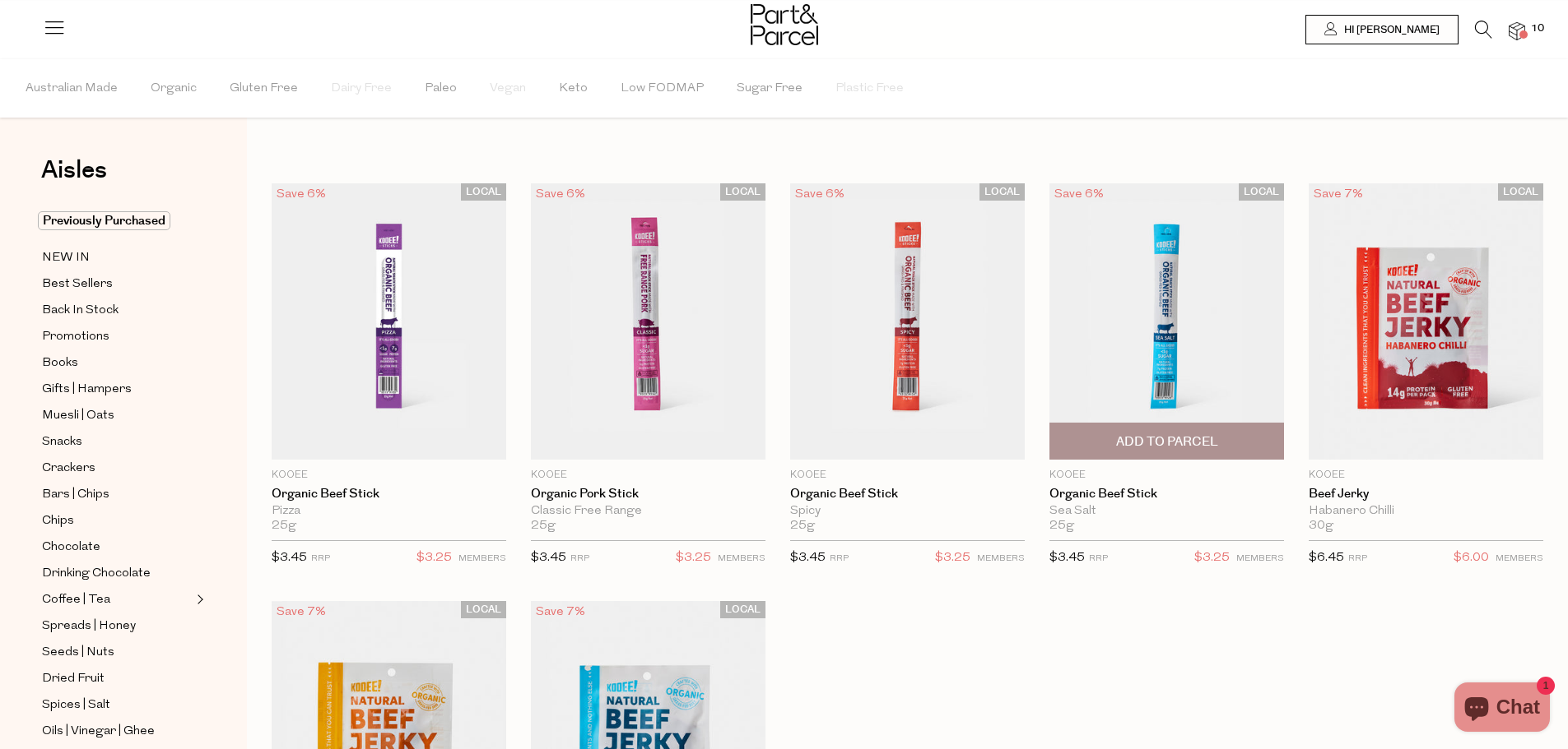
click at [1117, 444] on span "Add To Parcel" at bounding box center [1166, 442] width 102 height 17
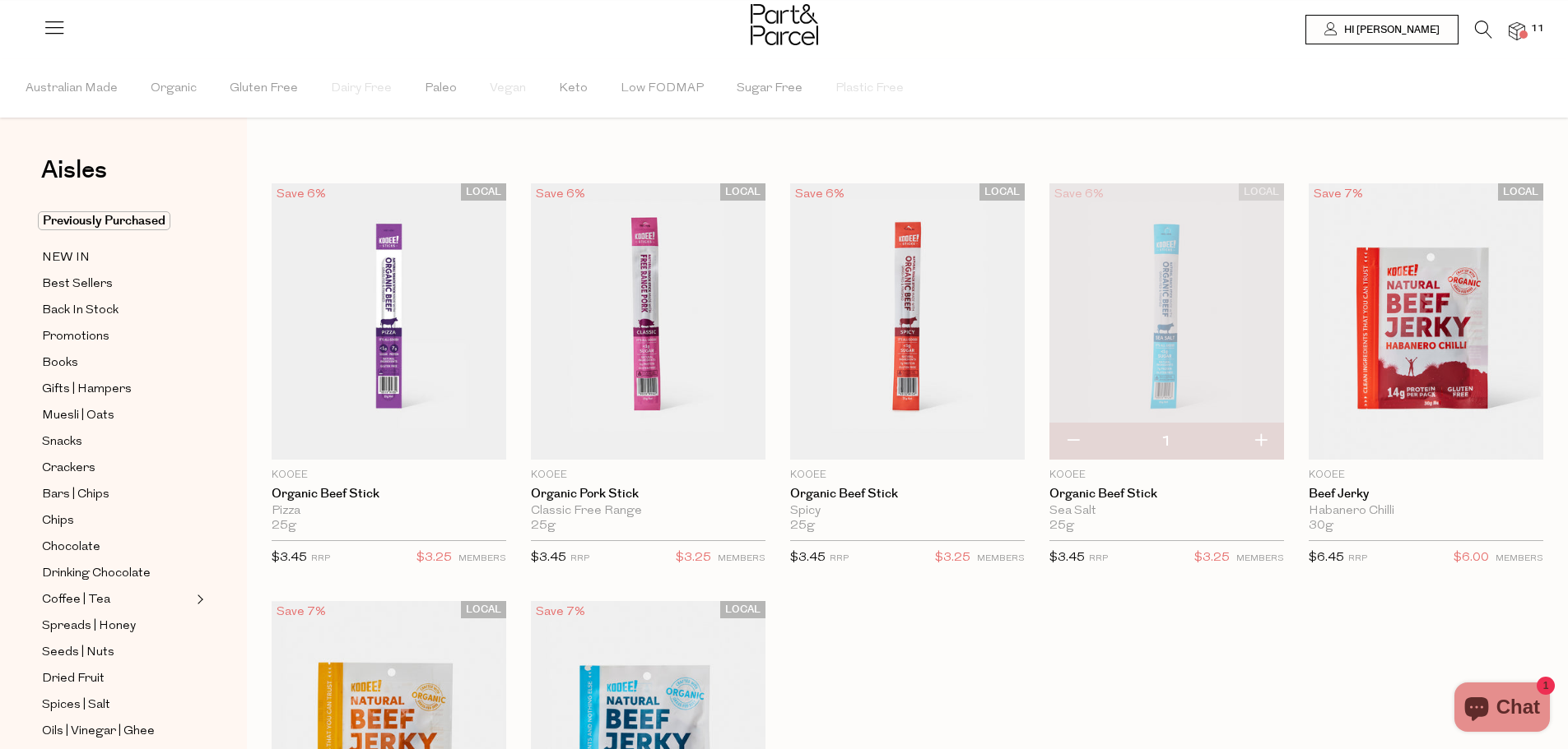
click at [1265, 440] on button "button" at bounding box center [1260, 442] width 47 height 36
type input "2"
click at [1265, 440] on button "button" at bounding box center [1260, 442] width 47 height 36
type input "3"
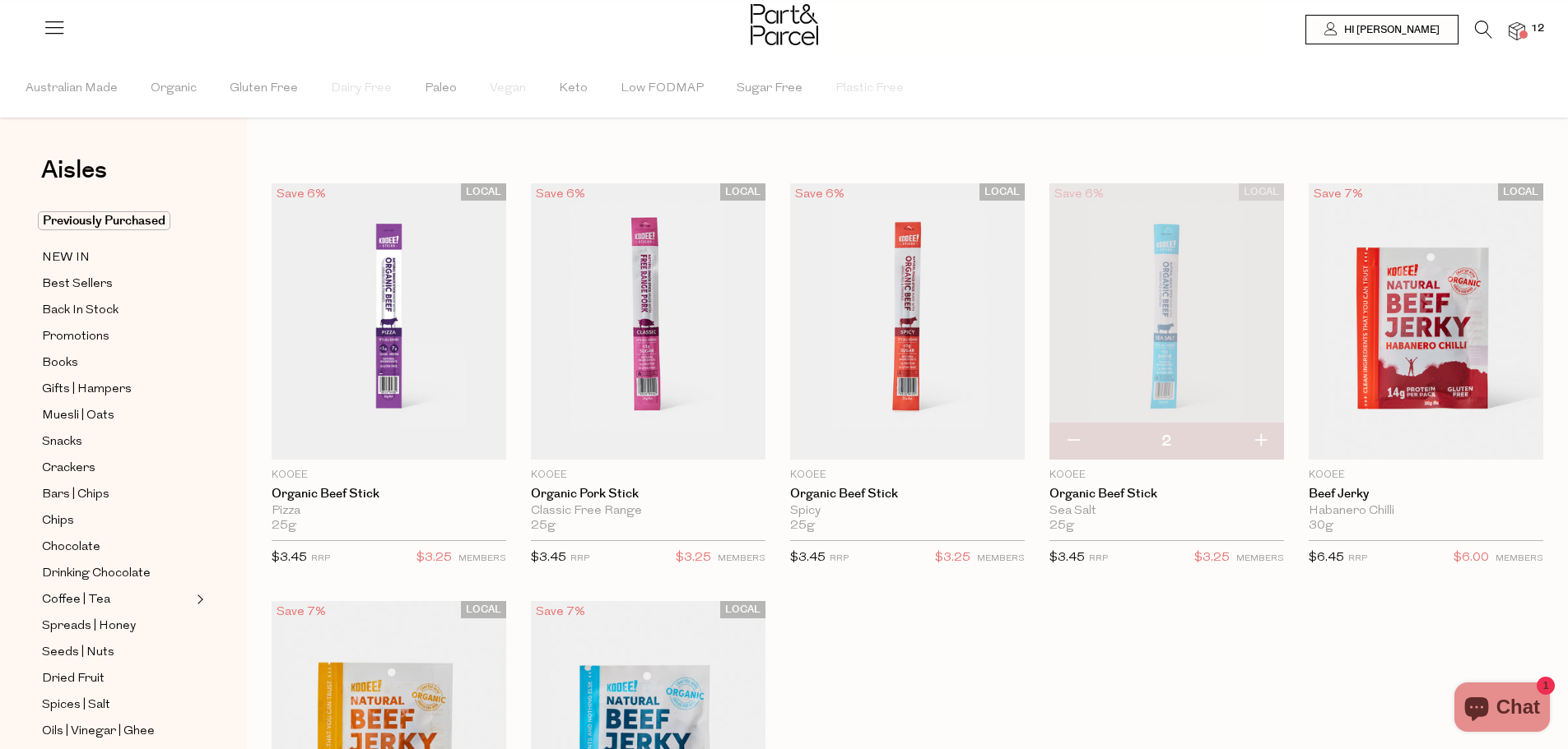
type input "3"
click at [1265, 440] on button "button" at bounding box center [1260, 442] width 47 height 36
type input "4"
